Goal: Task Accomplishment & Management: Complete application form

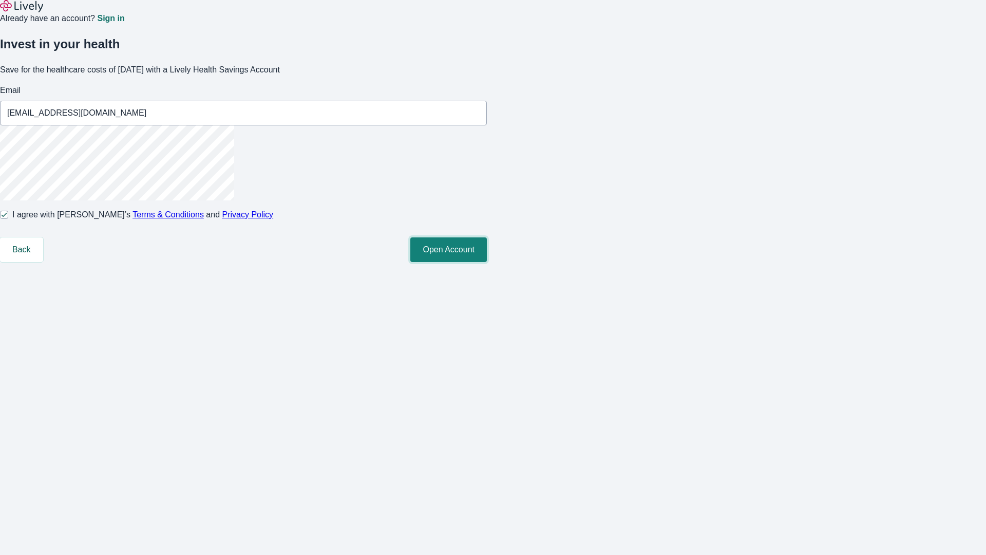
click at [487, 262] on button "Open Account" at bounding box center [448, 249] width 77 height 25
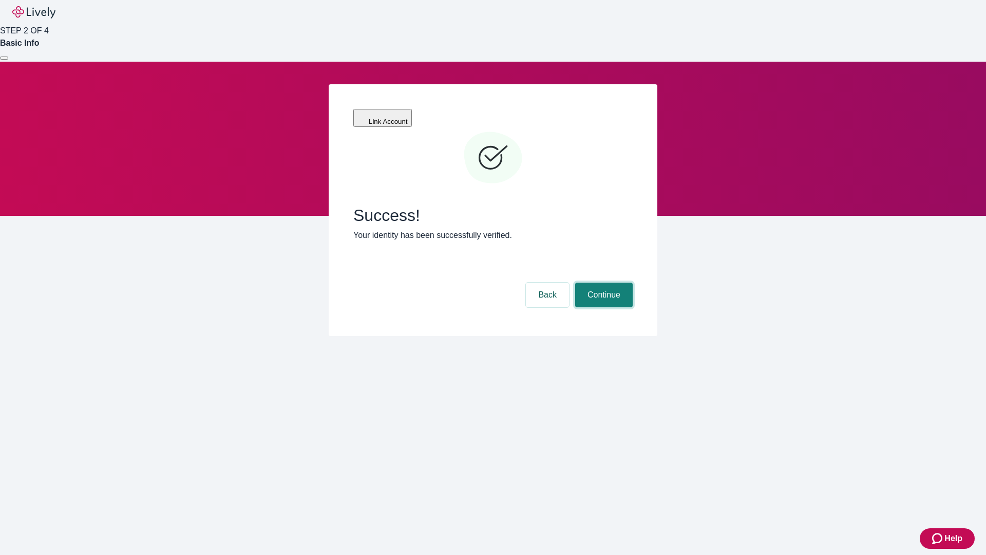
click at [603, 283] on button "Continue" at bounding box center [604, 295] width 58 height 25
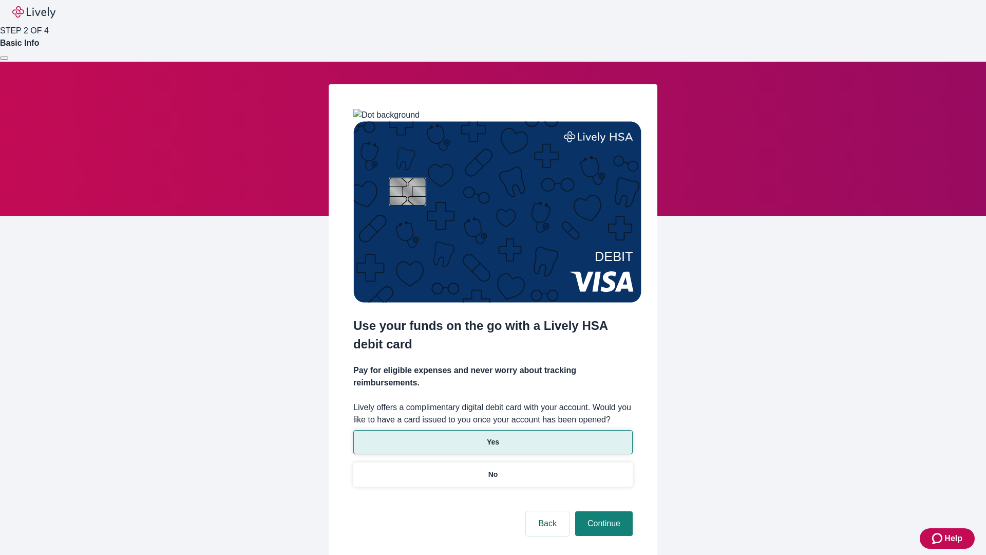
click at [493, 437] on p "Yes" at bounding box center [493, 442] width 12 height 11
click at [603, 511] on button "Continue" at bounding box center [604, 523] width 58 height 25
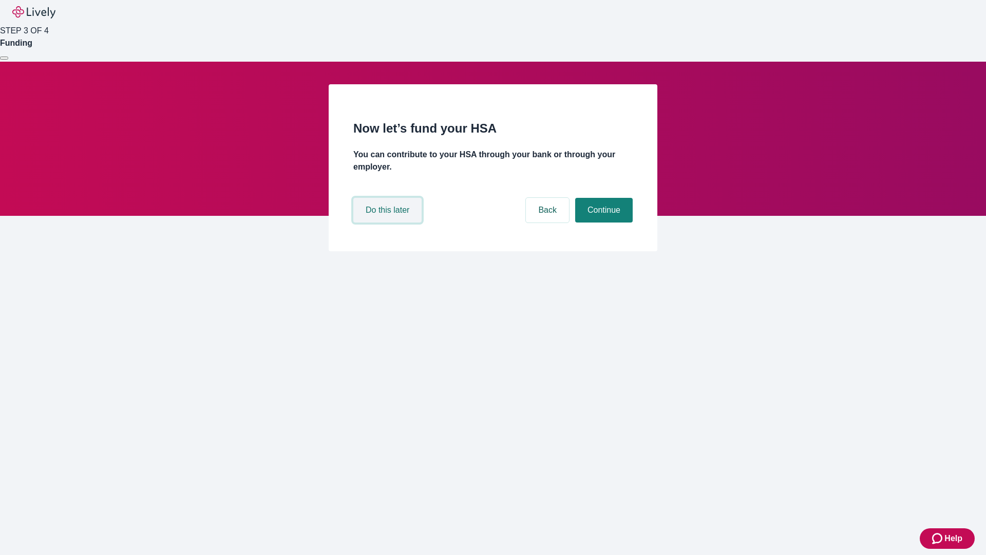
click at [389, 222] on button "Do this later" at bounding box center [387, 210] width 68 height 25
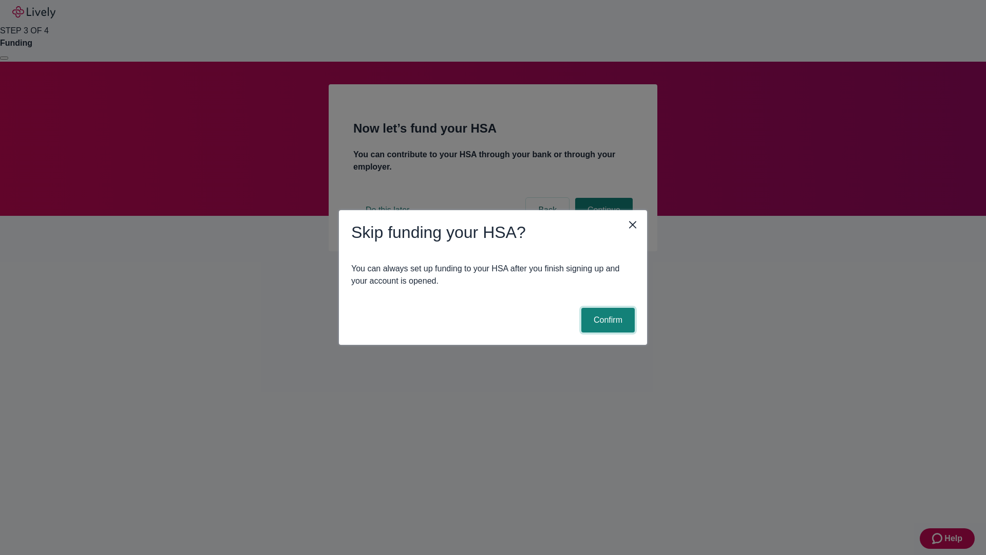
click at [607, 320] on button "Confirm" at bounding box center [608, 320] width 53 height 25
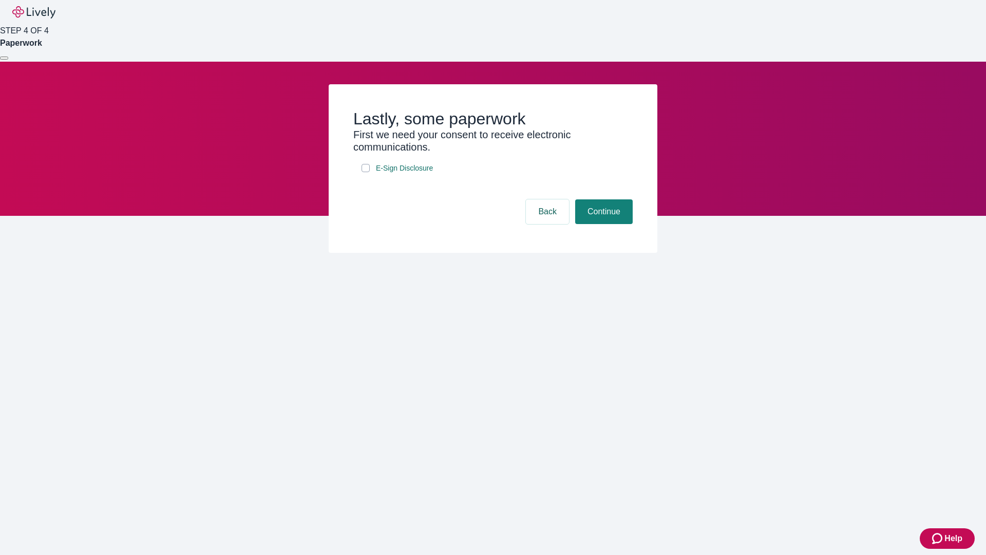
click at [366, 172] on input "E-Sign Disclosure" at bounding box center [366, 168] width 8 height 8
checkbox input "true"
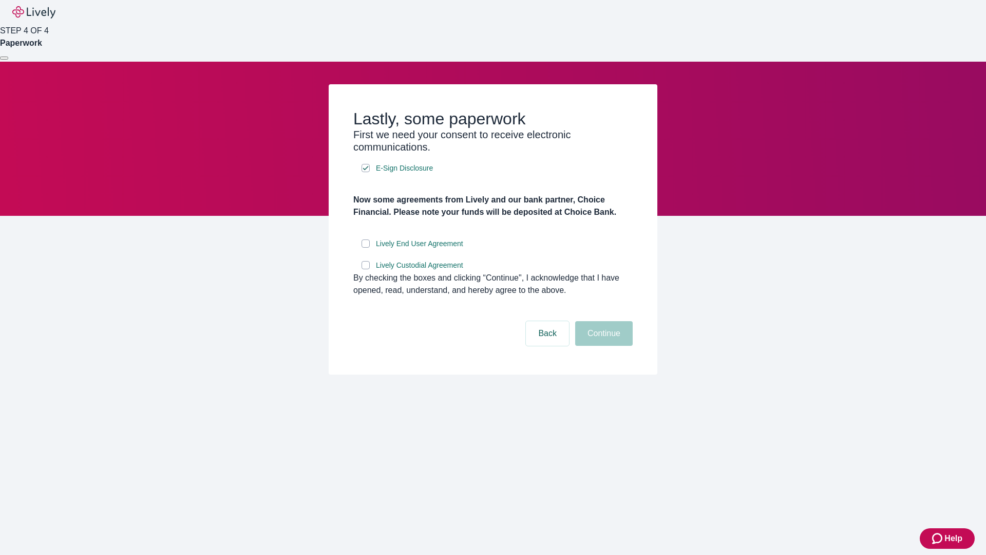
click at [366, 248] on input "Lively End User Agreement" at bounding box center [366, 243] width 8 height 8
checkbox input "true"
click at [366, 269] on input "Lively Custodial Agreement" at bounding box center [366, 265] width 8 height 8
checkbox input "true"
click at [603, 346] on button "Continue" at bounding box center [604, 333] width 58 height 25
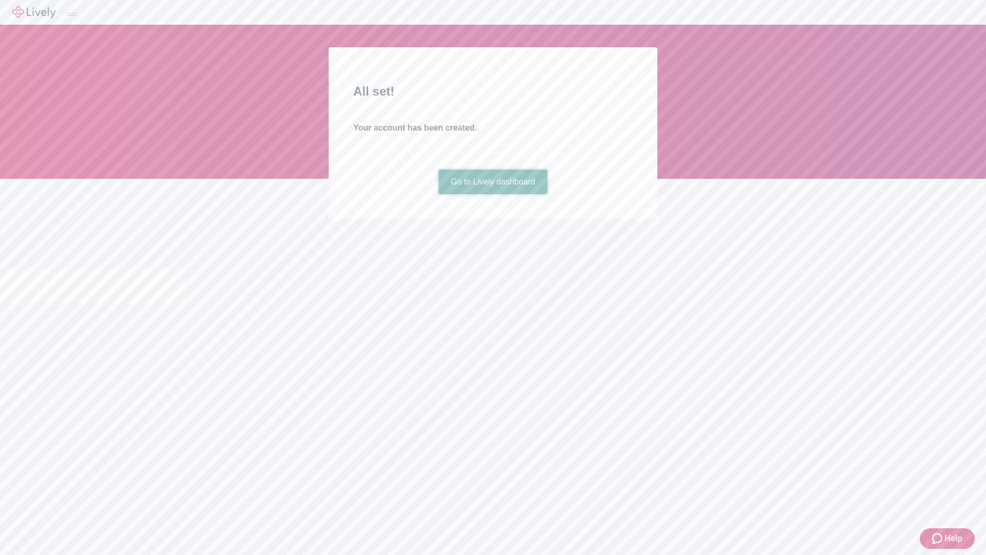
click at [493, 194] on link "Go to Lively dashboard" at bounding box center [493, 182] width 109 height 25
